Goal: Check status: Check status

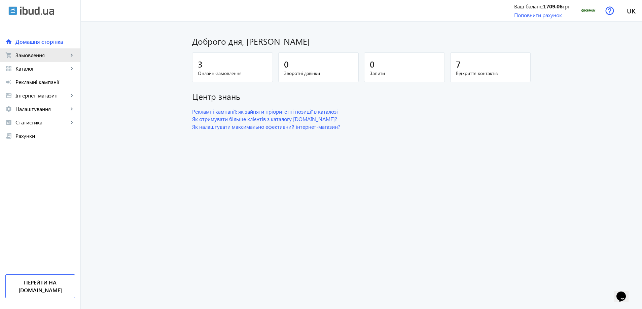
click at [44, 55] on span "Замовлення" at bounding box center [41, 55] width 53 height 7
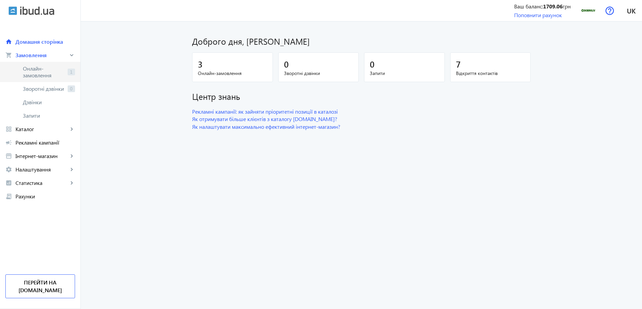
click at [41, 73] on span "Онлайн-замовлення" at bounding box center [44, 71] width 42 height 13
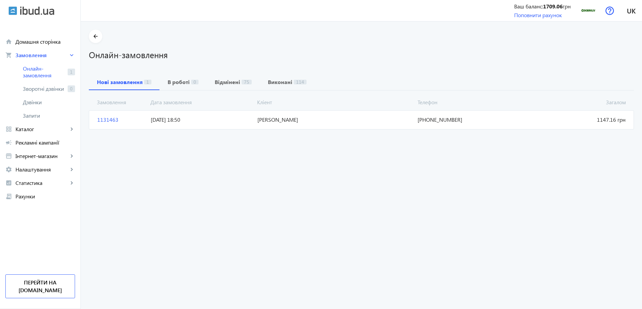
click at [222, 121] on span "[DATE] 18:50" at bounding box center [201, 119] width 107 height 7
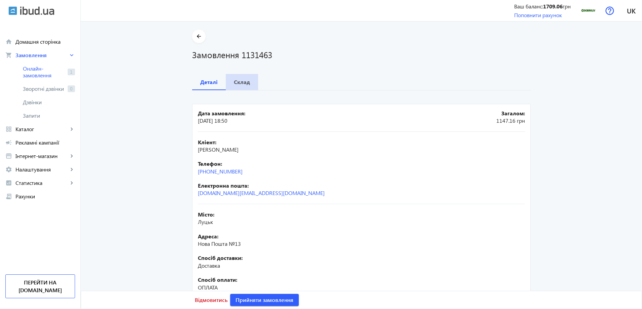
click at [242, 82] on b "Склад" at bounding box center [242, 81] width 16 height 5
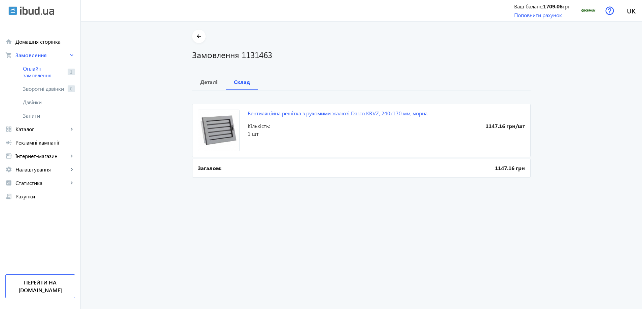
click at [270, 113] on link "Вентиляційна решітка з рухомими жалюзі Darco KRVZ, 240х170 мм, чорна" at bounding box center [338, 113] width 180 height 7
